Goal: Task Accomplishment & Management: Use online tool/utility

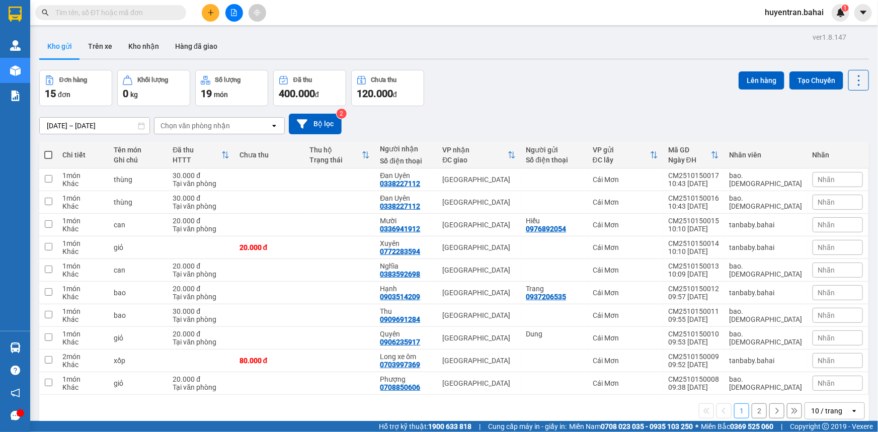
click at [753, 408] on button "2" at bounding box center [759, 411] width 15 height 15
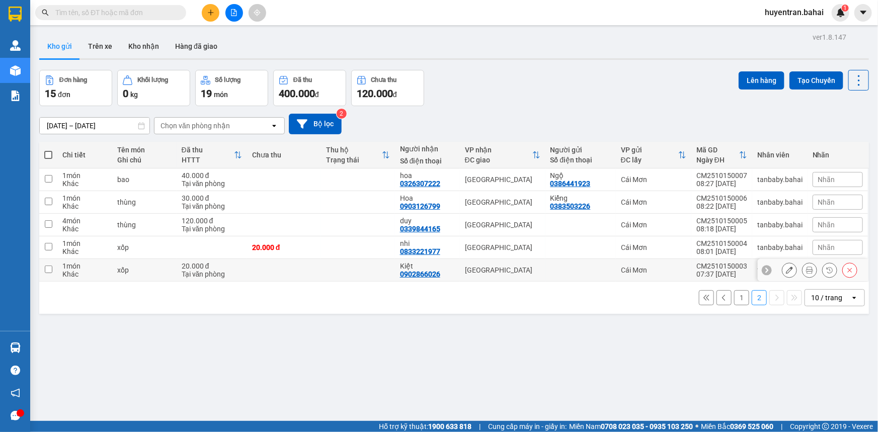
click at [686, 269] on td "Cái Mơn" at bounding box center [654, 270] width 76 height 23
checkbox input "true"
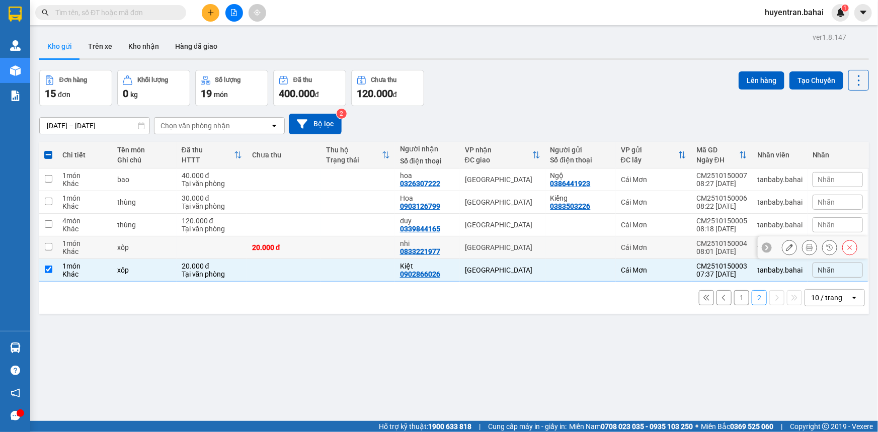
click at [680, 245] on div "Cái Mơn" at bounding box center [653, 248] width 65 height 8
checkbox input "true"
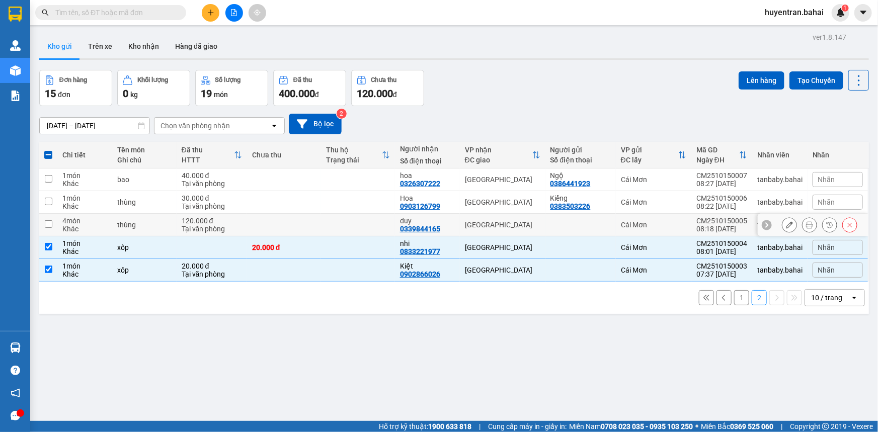
click at [682, 228] on div "Cái Mơn" at bounding box center [653, 225] width 65 height 8
checkbox input "true"
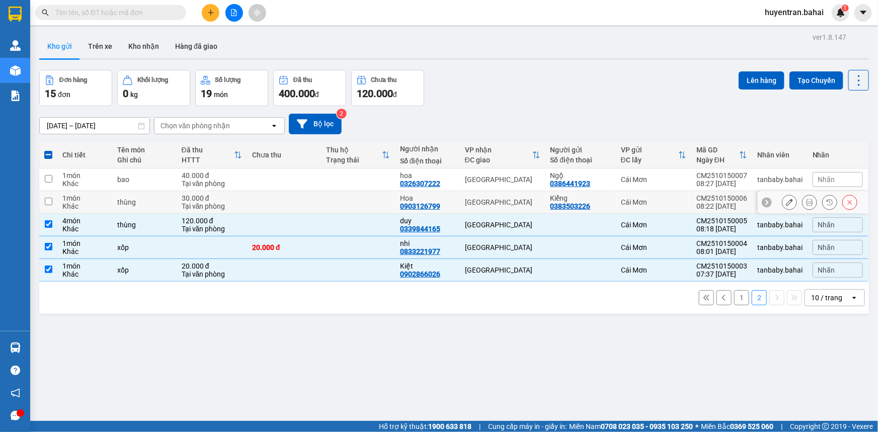
click at [688, 206] on td "Cái Mơn" at bounding box center [654, 202] width 76 height 23
checkbox input "true"
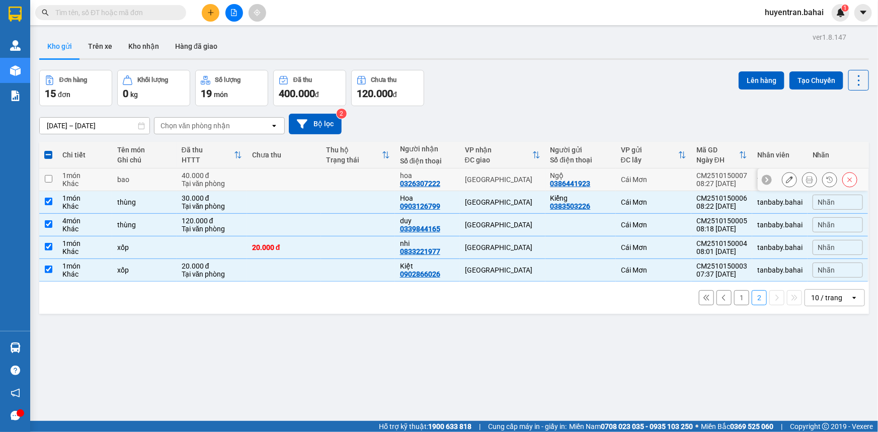
click at [692, 180] on td "CM2510150007 08:27 [DATE]" at bounding box center [722, 180] width 61 height 23
checkbox input "true"
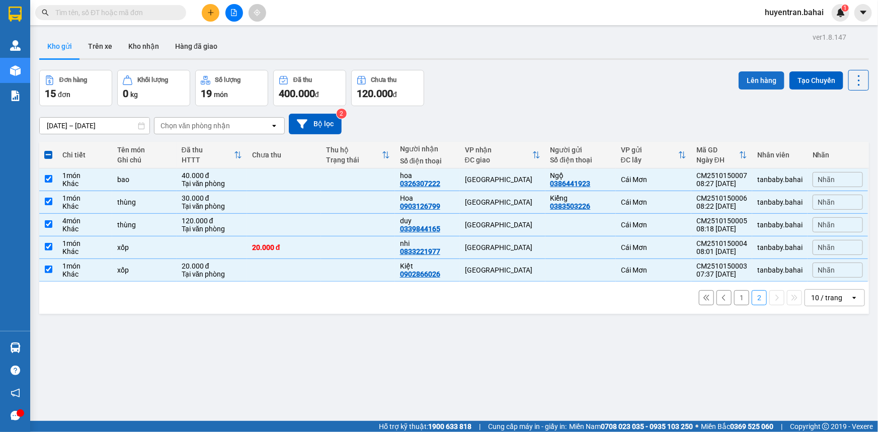
click at [741, 80] on button "Lên hàng" at bounding box center [762, 80] width 46 height 18
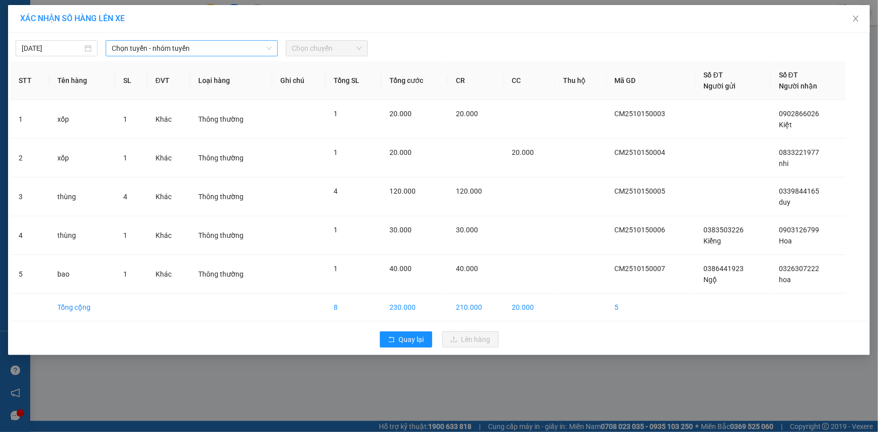
click at [202, 44] on span "Chọn tuyến - nhóm tuyến" at bounding box center [192, 48] width 160 height 15
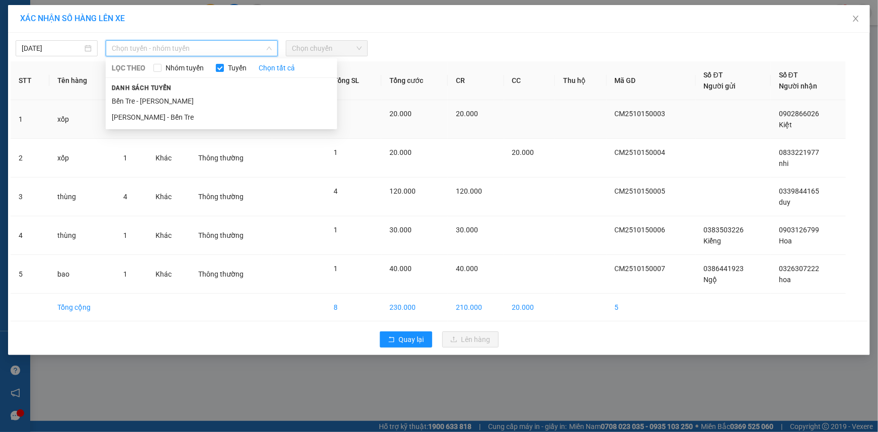
click at [187, 102] on li "Bến Tre - [PERSON_NAME]" at bounding box center [222, 101] width 232 height 16
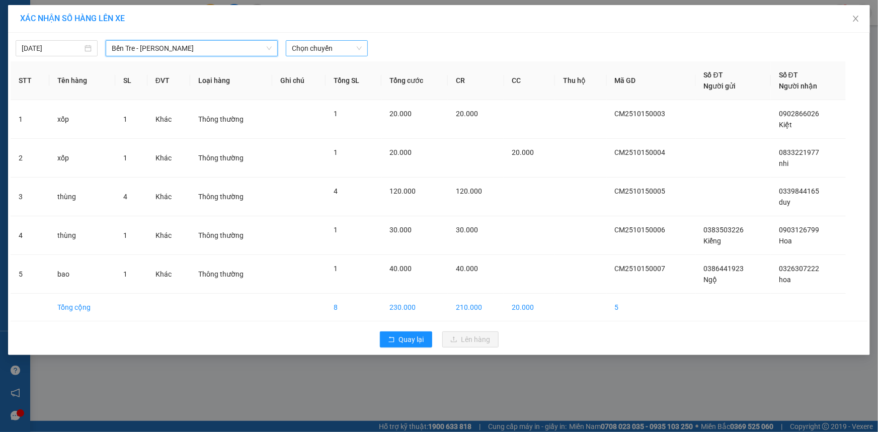
click at [319, 50] on span "Chọn chuyến" at bounding box center [327, 48] width 70 height 15
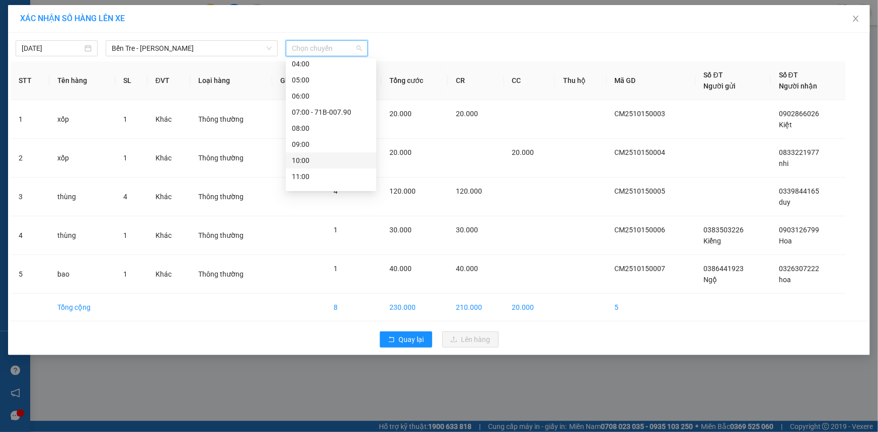
scroll to position [91, 0]
click at [319, 105] on div "09:00" at bounding box center [331, 106] width 79 height 11
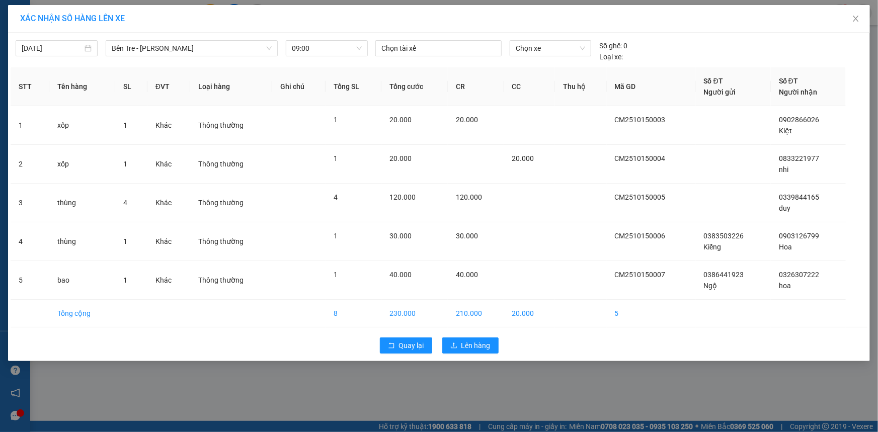
click at [446, 38] on div "[DATE] Bến Tre - [PERSON_NAME] LỌC THEO Nhóm tuyến Tuyến Chọn tất cả Danh sách …" at bounding box center [439, 48] width 857 height 27
click at [445, 44] on div at bounding box center [438, 48] width 121 height 12
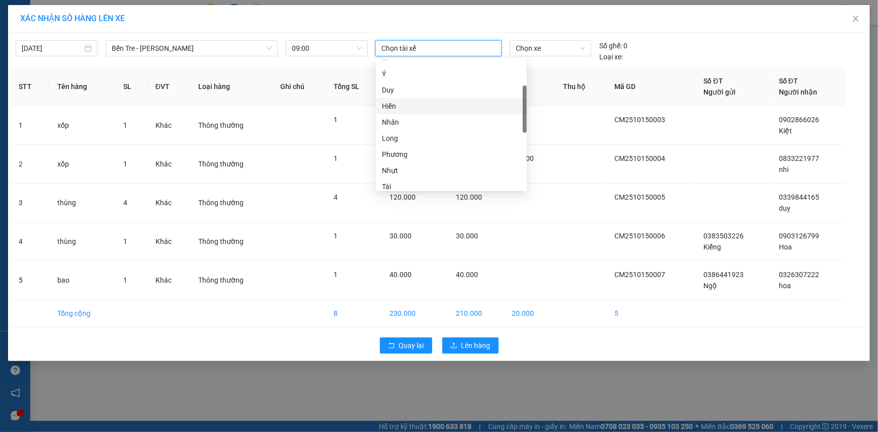
click at [442, 106] on div "Hiến" at bounding box center [451, 106] width 139 height 11
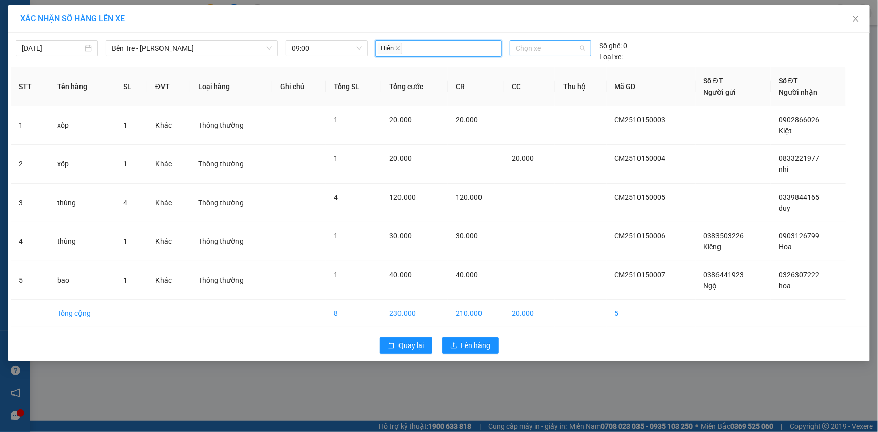
click at [553, 55] on span "Chọn xe" at bounding box center [550, 48] width 69 height 15
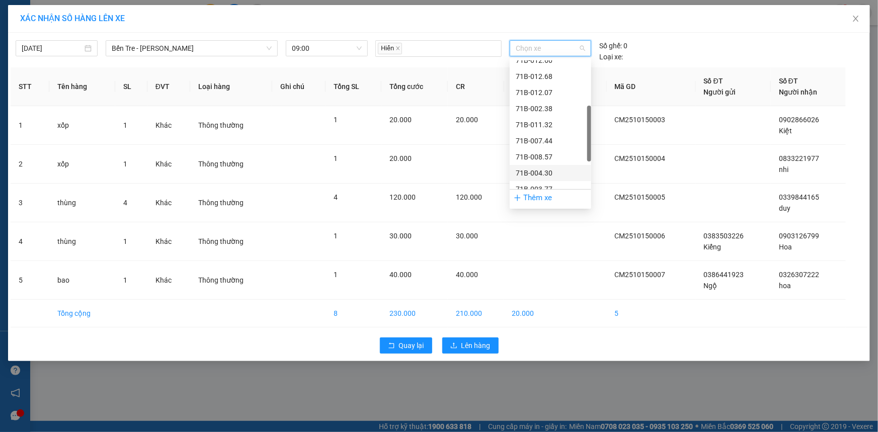
scroll to position [183, 0]
click at [559, 142] on div "71B-003.77" at bounding box center [550, 143] width 69 height 11
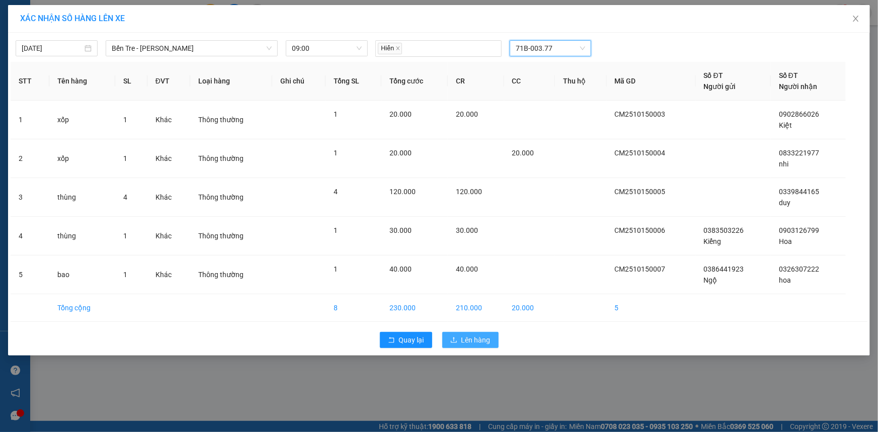
drag, startPoint x: 472, startPoint y: 338, endPoint x: 471, endPoint y: 332, distance: 6.7
click at [472, 338] on span "Lên hàng" at bounding box center [476, 340] width 29 height 11
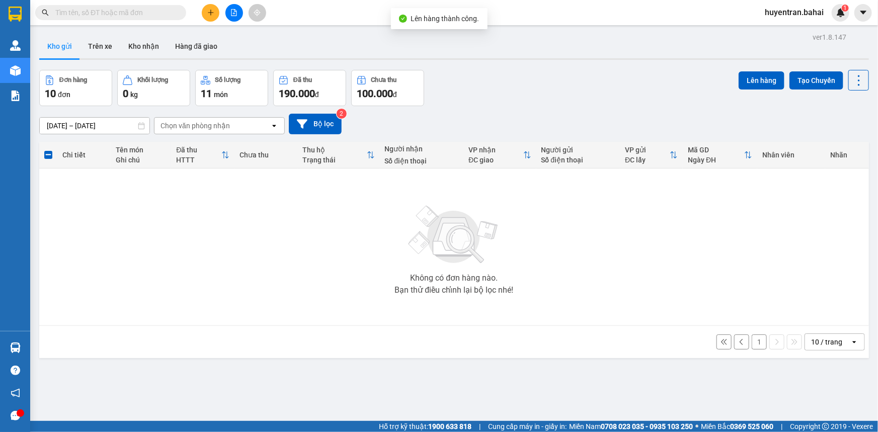
click at [754, 345] on button "1" at bounding box center [759, 342] width 15 height 15
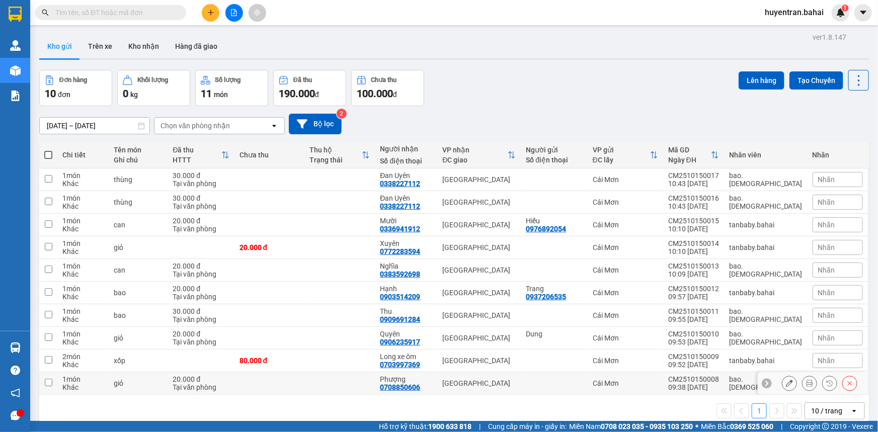
click at [692, 380] on td "CM2510150008 09:38 [DATE]" at bounding box center [693, 383] width 61 height 23
checkbox input "true"
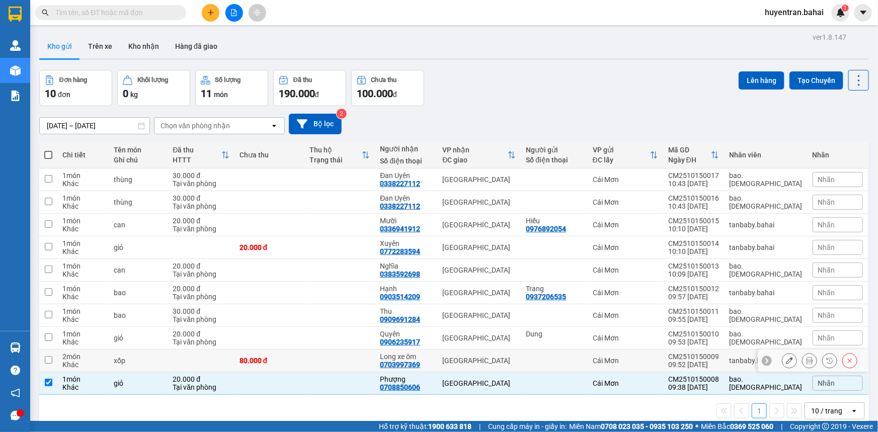
click at [694, 361] on div "09:52 [DATE]" at bounding box center [693, 365] width 51 height 8
checkbox input "true"
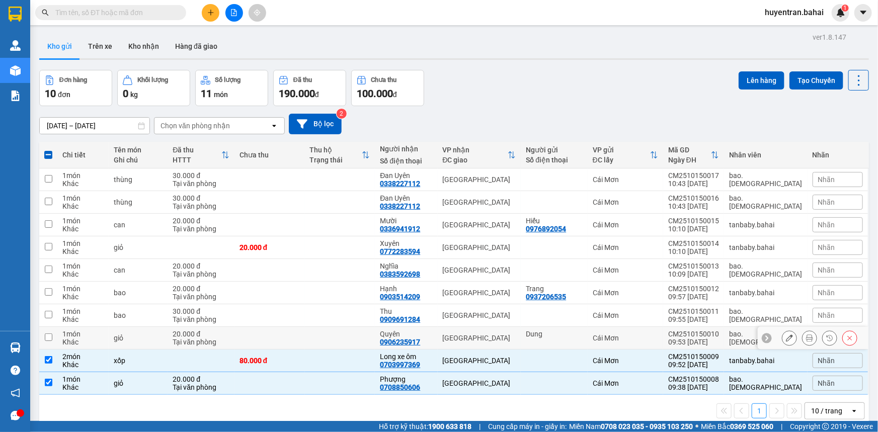
drag, startPoint x: 692, startPoint y: 337, endPoint x: 694, endPoint y: 314, distance: 23.2
click at [692, 337] on td "CM2510150010 09:53 [DATE]" at bounding box center [693, 338] width 61 height 23
checkbox input "true"
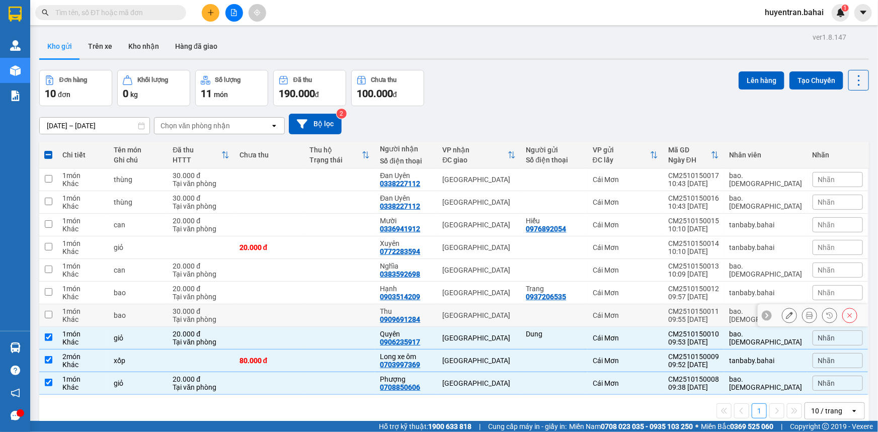
click at [694, 310] on div "CM2510150011" at bounding box center [693, 312] width 51 height 8
checkbox input "true"
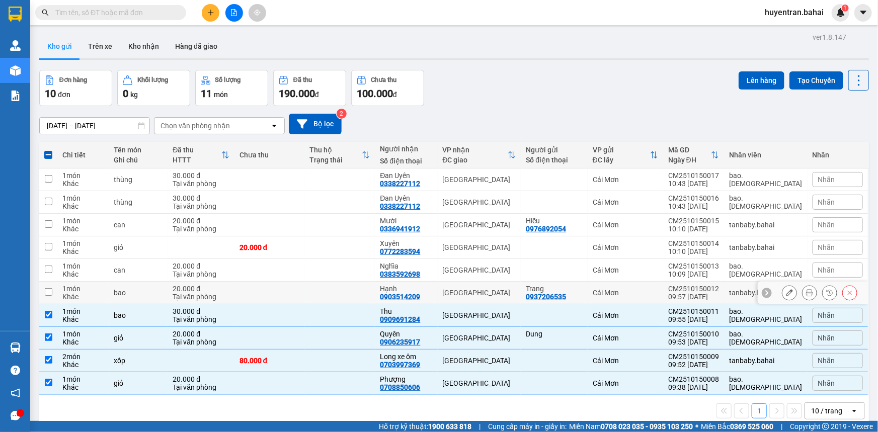
click at [693, 295] on div "09:57 [DATE]" at bounding box center [693, 297] width 51 height 8
checkbox input "true"
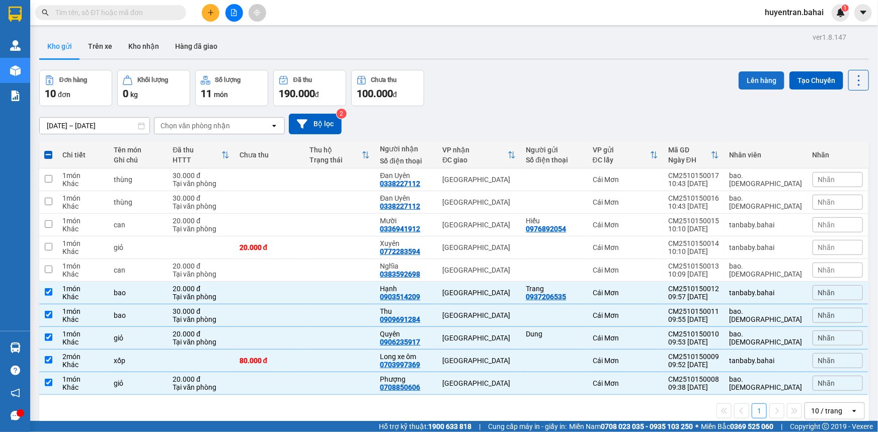
click at [747, 82] on button "Lên hàng" at bounding box center [762, 80] width 46 height 18
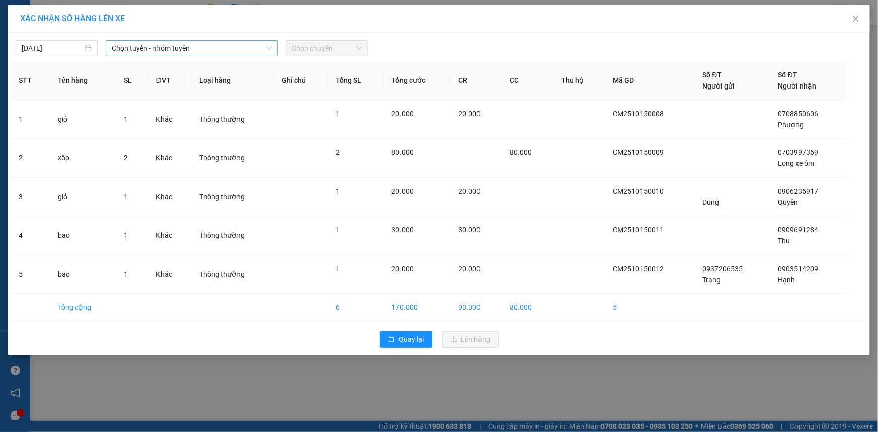
click at [260, 50] on span "Chọn tuyến - nhóm tuyến" at bounding box center [192, 48] width 160 height 15
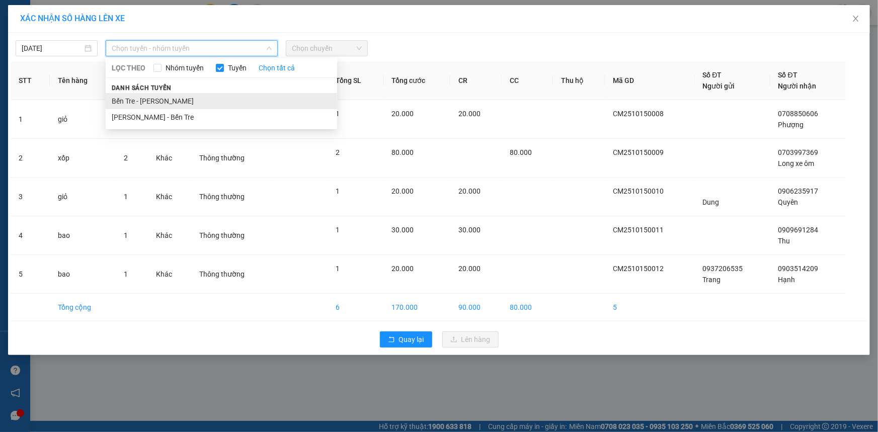
click at [222, 103] on li "Bến Tre - [PERSON_NAME]" at bounding box center [222, 101] width 232 height 16
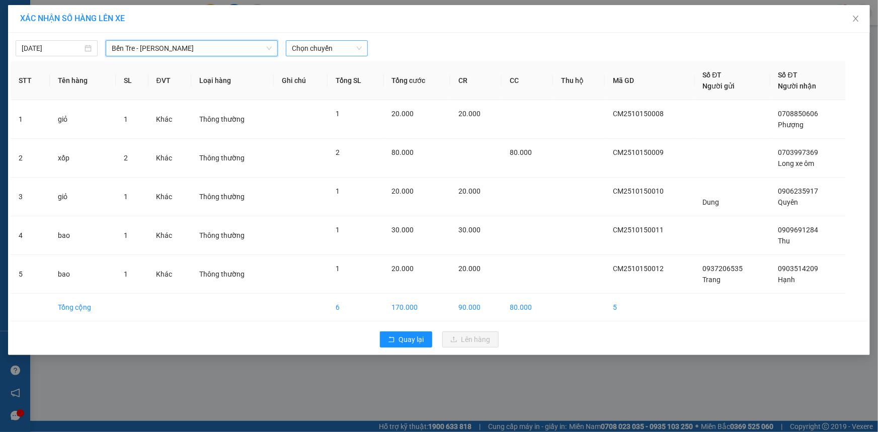
click at [306, 55] on span "Chọn chuyến" at bounding box center [327, 48] width 70 height 15
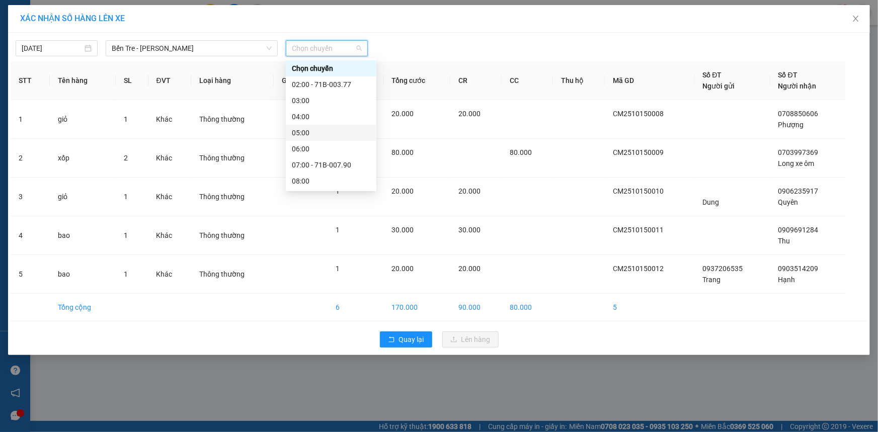
scroll to position [137, 0]
click at [316, 77] on div "10:00" at bounding box center [331, 76] width 79 height 11
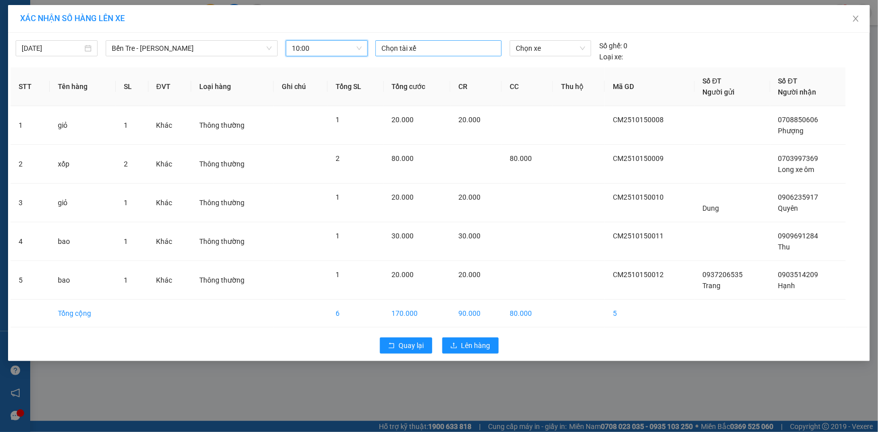
click at [402, 53] on div at bounding box center [438, 48] width 121 height 12
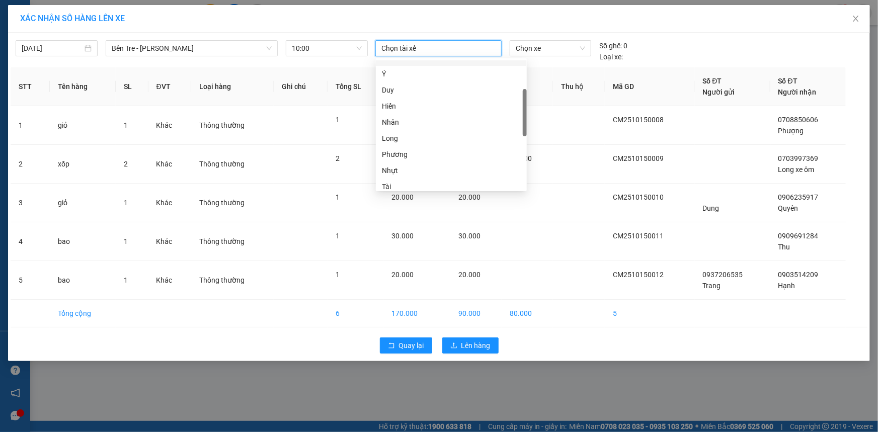
scroll to position [45, 0]
click at [415, 101] on div "Tí" at bounding box center [451, 103] width 139 height 11
click at [527, 46] on span "Chọn xe" at bounding box center [550, 48] width 69 height 15
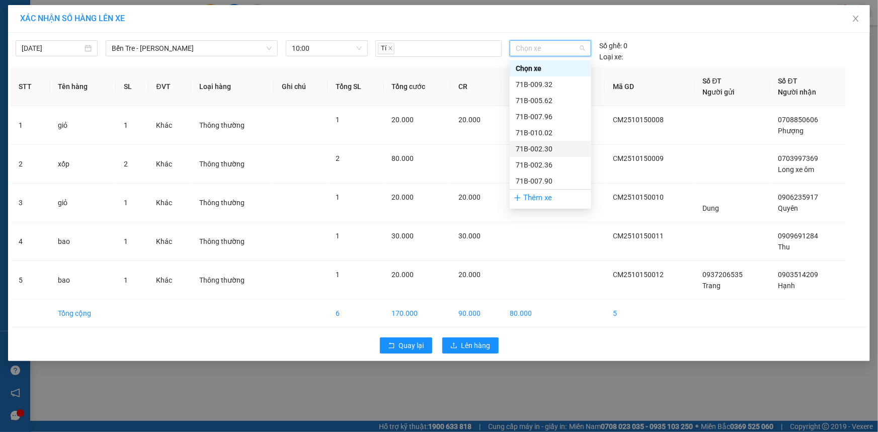
scroll to position [91, 0]
click at [550, 98] on div "71B-012.60" at bounding box center [551, 106] width 82 height 16
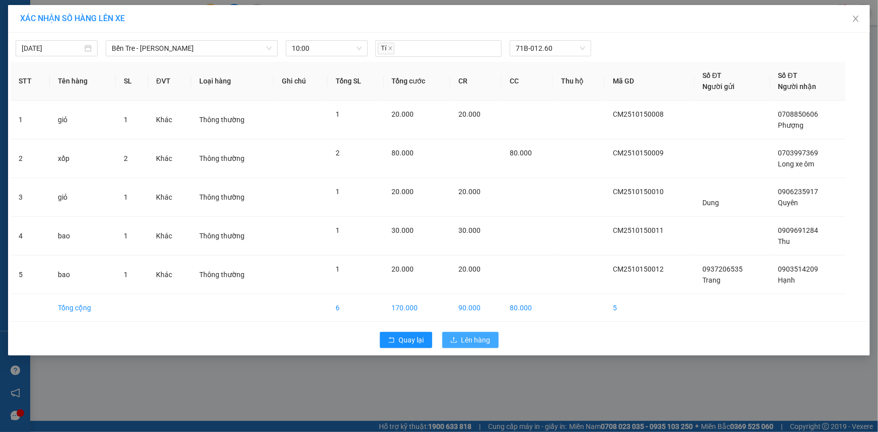
click at [495, 345] on button "Lên hàng" at bounding box center [470, 340] width 56 height 16
